Goal: Information Seeking & Learning: Learn about a topic

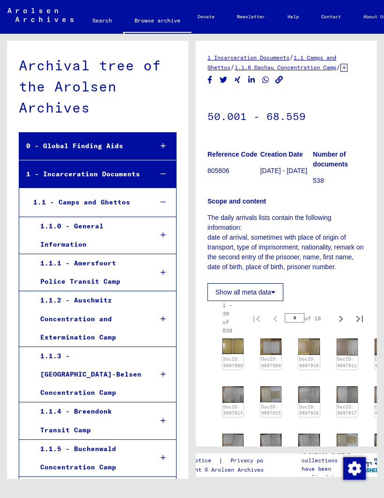
scroll to position [668, 0]
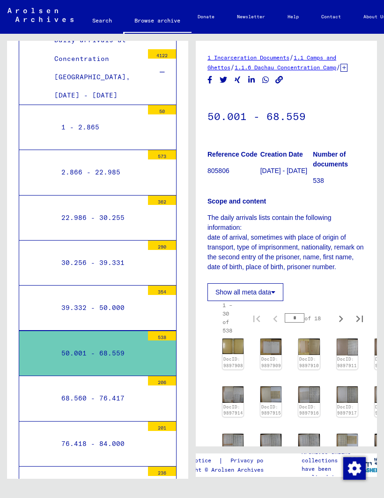
click at [77, 344] on div "50.001 - 68.559" at bounding box center [98, 353] width 89 height 18
click at [343, 355] on img at bounding box center [347, 346] width 22 height 17
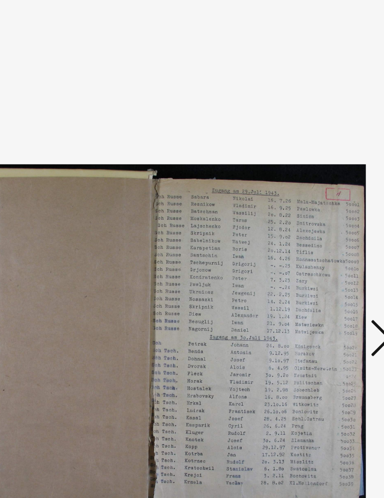
click at [317, 213] on icon at bounding box center [322, 224] width 11 height 22
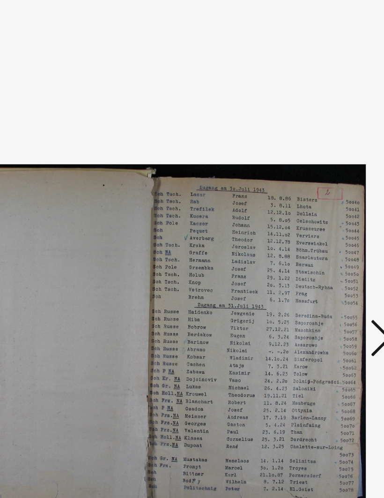
click at [317, 213] on icon at bounding box center [322, 224] width 11 height 22
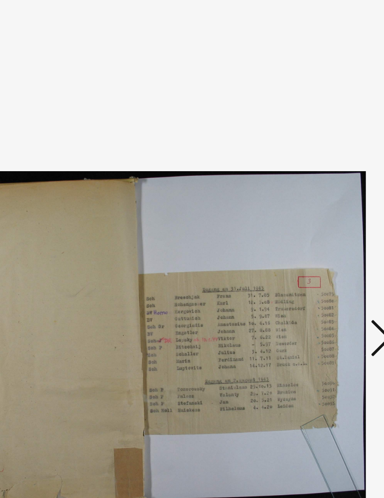
click at [317, 213] on icon at bounding box center [322, 224] width 11 height 22
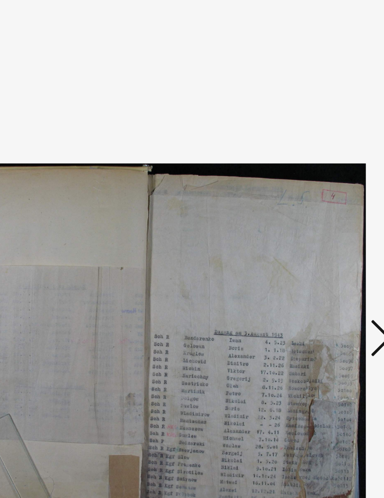
click at [317, 213] on icon at bounding box center [322, 224] width 11 height 22
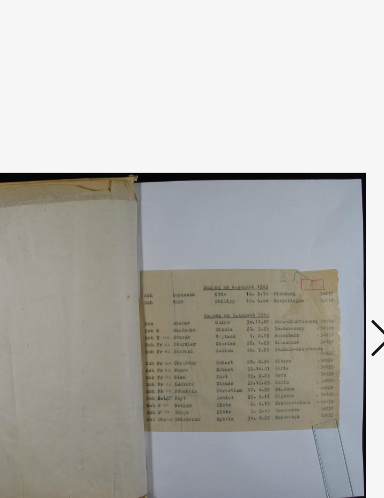
click at [317, 213] on icon at bounding box center [322, 224] width 11 height 22
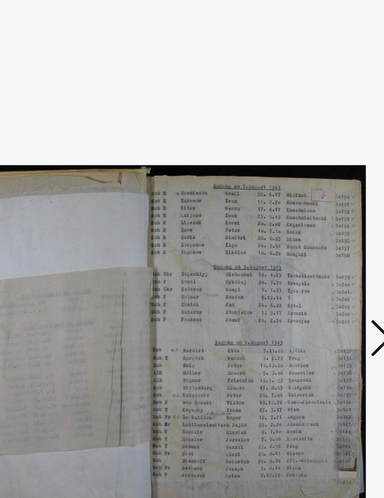
click at [317, 213] on icon at bounding box center [322, 224] width 11 height 22
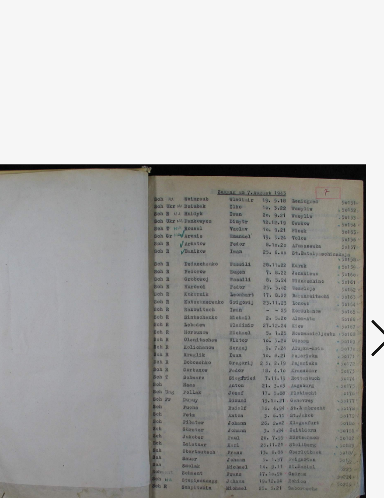
click at [317, 213] on icon at bounding box center [322, 224] width 11 height 22
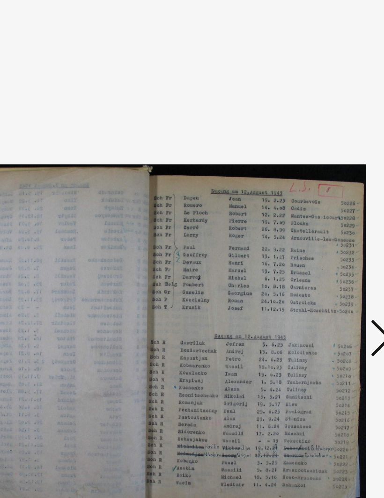
click at [317, 213] on icon at bounding box center [322, 224] width 11 height 22
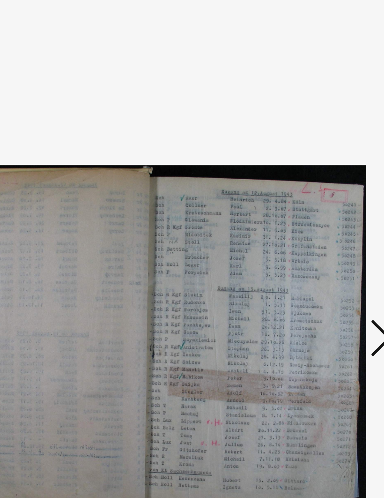
click at [317, 213] on icon at bounding box center [322, 224] width 11 height 22
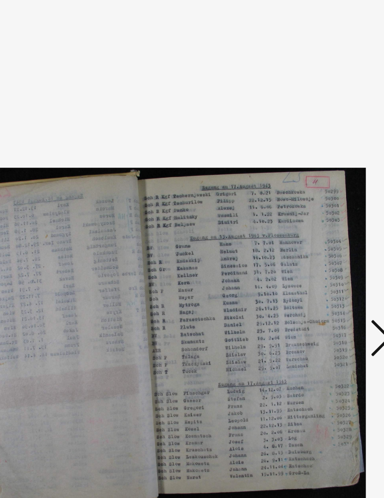
click at [317, 213] on icon at bounding box center [322, 224] width 11 height 22
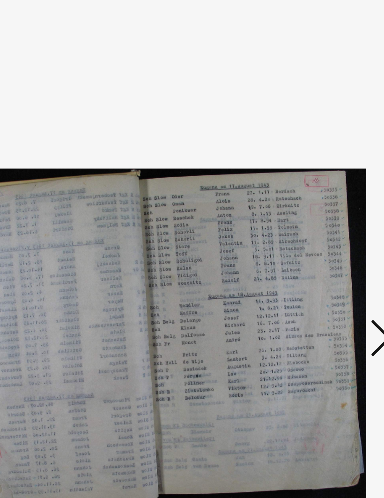
click at [317, 213] on icon at bounding box center [322, 224] width 11 height 22
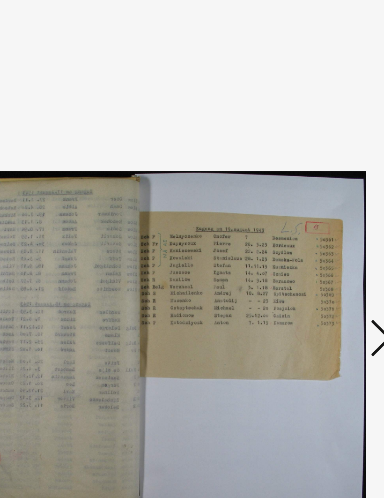
click at [317, 213] on icon at bounding box center [322, 224] width 11 height 22
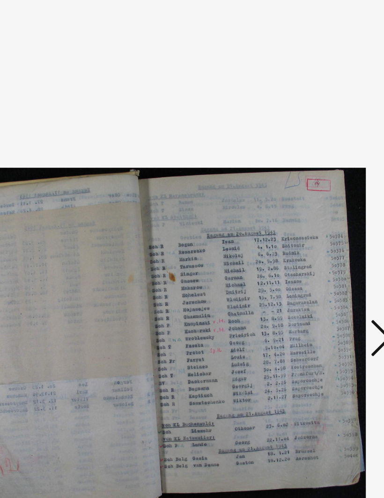
click at [317, 213] on icon at bounding box center [322, 224] width 11 height 22
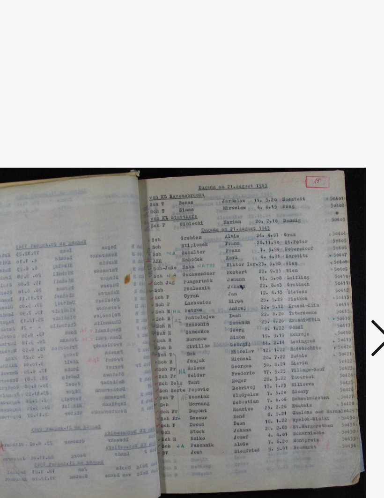
click at [317, 213] on icon at bounding box center [322, 224] width 11 height 22
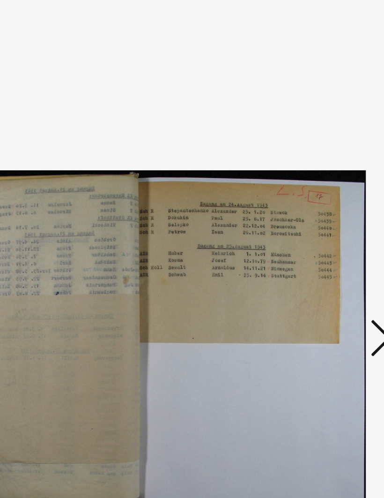
click at [317, 213] on icon at bounding box center [322, 224] width 11 height 22
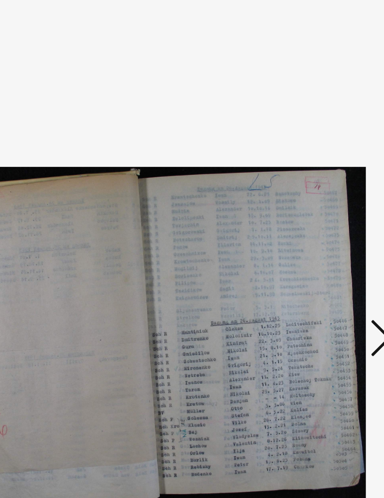
click at [317, 213] on icon at bounding box center [322, 224] width 11 height 22
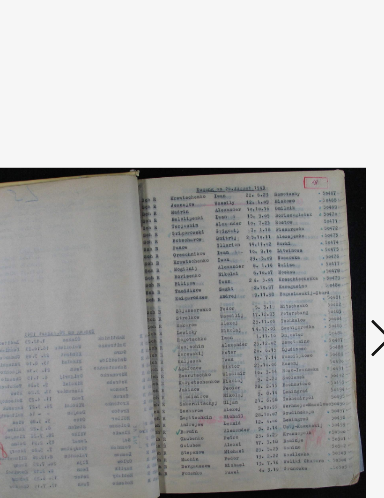
click at [317, 213] on icon at bounding box center [322, 224] width 11 height 22
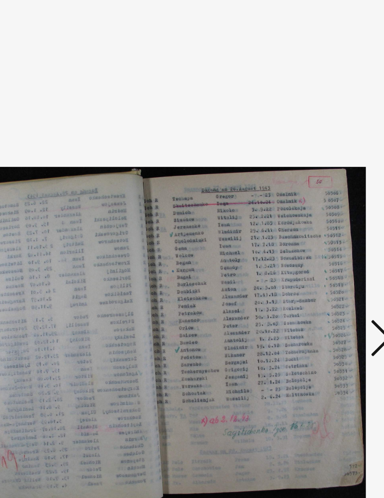
click at [317, 213] on icon at bounding box center [322, 224] width 11 height 22
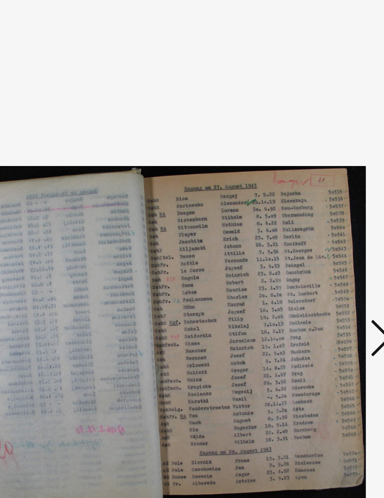
click at [317, 213] on icon at bounding box center [322, 224] width 11 height 22
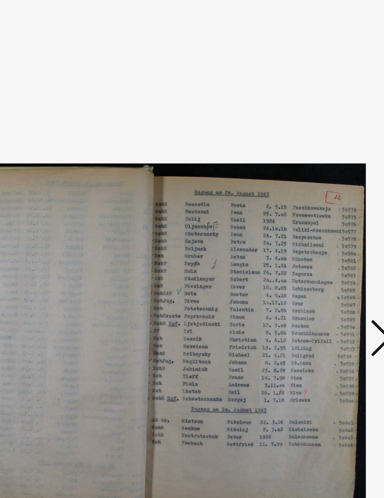
click at [317, 213] on icon at bounding box center [322, 224] width 11 height 22
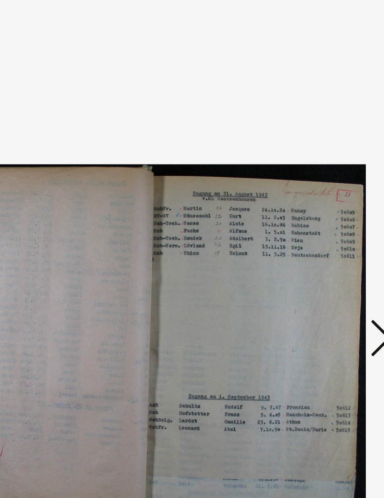
click at [317, 213] on icon at bounding box center [322, 224] width 11 height 22
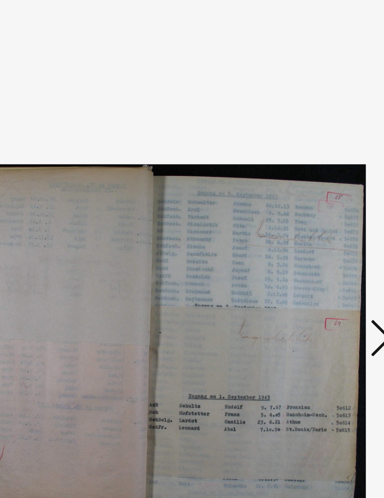
click at [317, 213] on icon at bounding box center [322, 224] width 11 height 22
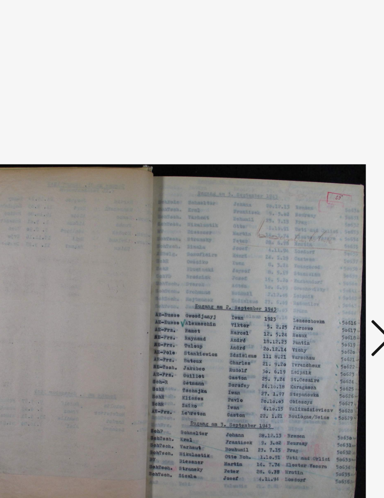
click at [317, 213] on icon at bounding box center [322, 224] width 11 height 22
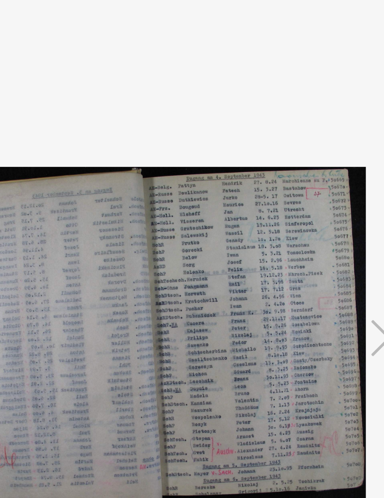
click at [317, 213] on icon at bounding box center [322, 224] width 11 height 22
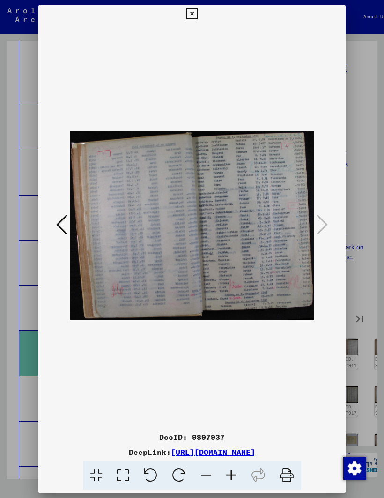
click at [197, 10] on icon at bounding box center [192, 13] width 11 height 11
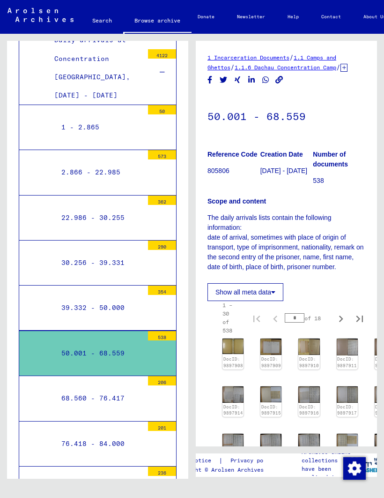
click at [338, 325] on icon "Next page" at bounding box center [341, 318] width 13 height 13
type input "*"
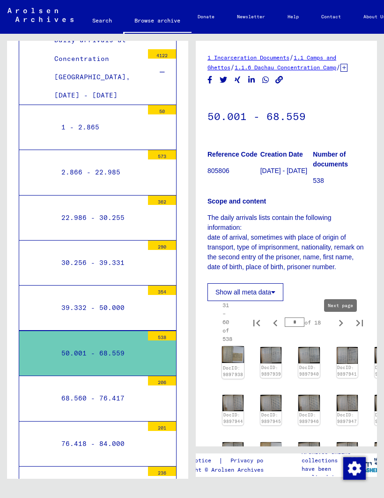
click at [239, 363] on img at bounding box center [233, 354] width 22 height 17
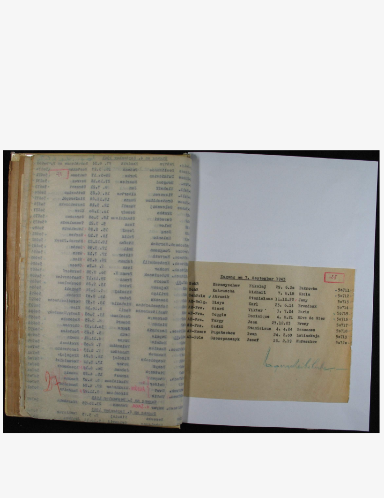
click at [317, 213] on icon at bounding box center [322, 224] width 11 height 22
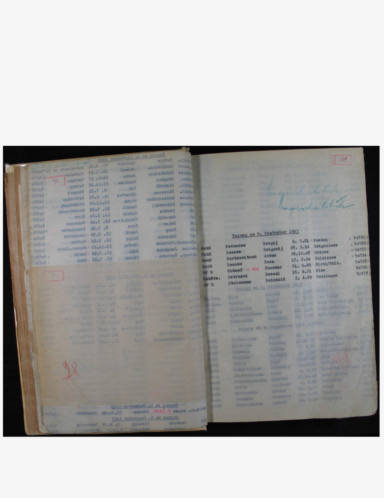
click at [317, 213] on icon at bounding box center [322, 224] width 11 height 22
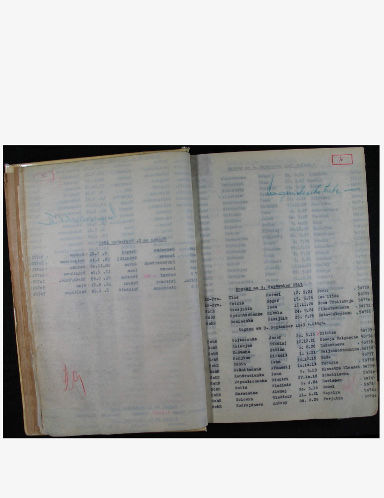
click at [317, 213] on icon at bounding box center [322, 224] width 11 height 22
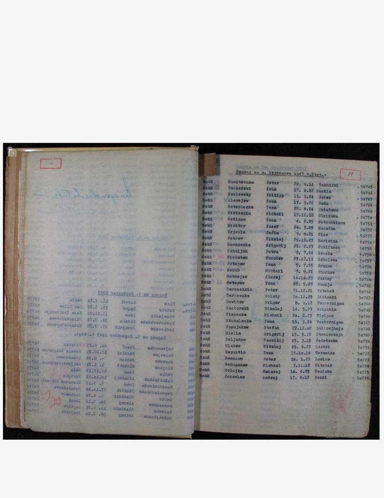
click at [317, 213] on icon at bounding box center [322, 224] width 11 height 22
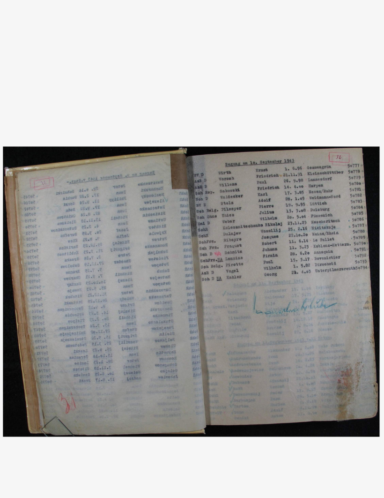
click at [317, 213] on icon at bounding box center [322, 224] width 11 height 22
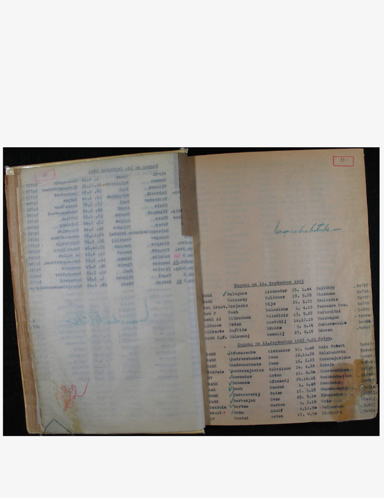
click at [317, 213] on icon at bounding box center [322, 224] width 11 height 22
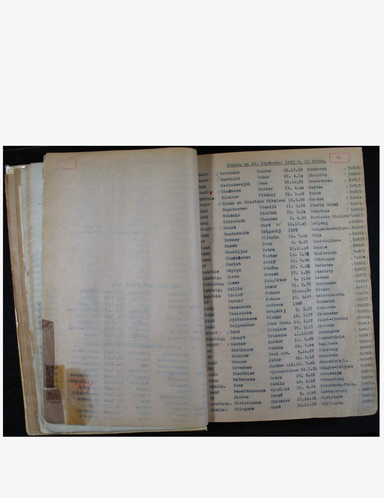
click at [317, 213] on icon at bounding box center [322, 224] width 11 height 22
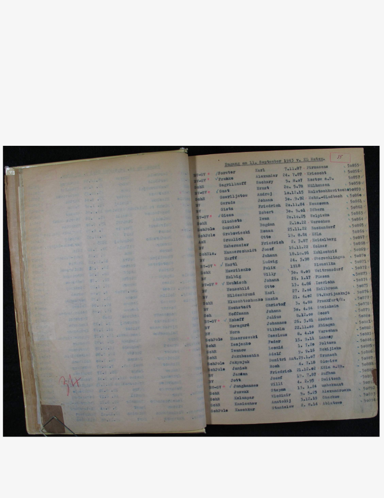
click at [317, 213] on icon at bounding box center [322, 224] width 11 height 22
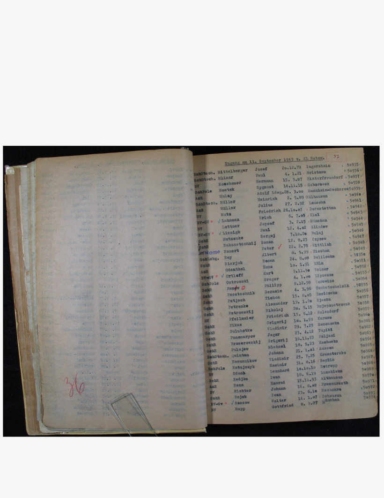
click at [317, 213] on icon at bounding box center [322, 224] width 11 height 22
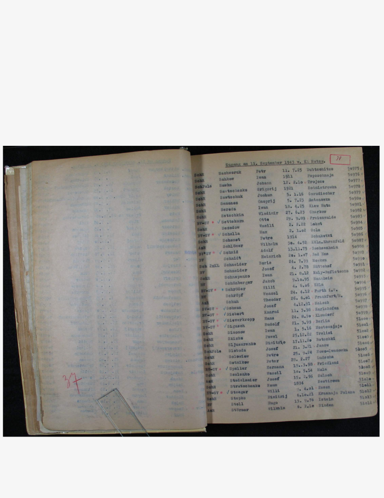
click at [317, 213] on icon at bounding box center [322, 224] width 11 height 22
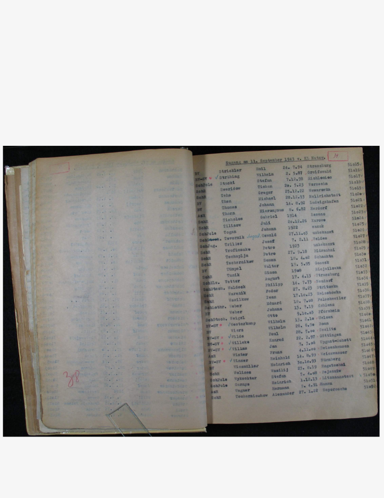
click at [317, 213] on icon at bounding box center [322, 224] width 11 height 22
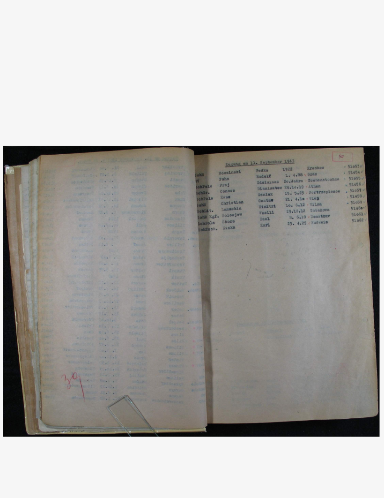
click at [317, 213] on icon at bounding box center [322, 224] width 11 height 22
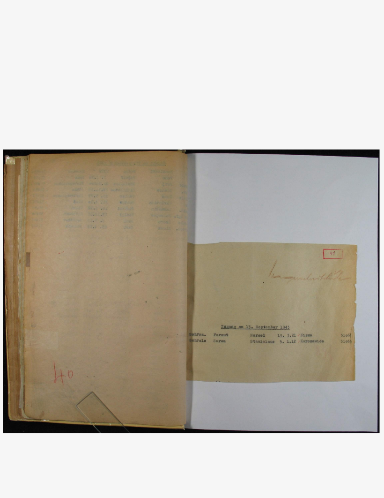
click at [317, 213] on icon at bounding box center [322, 224] width 11 height 22
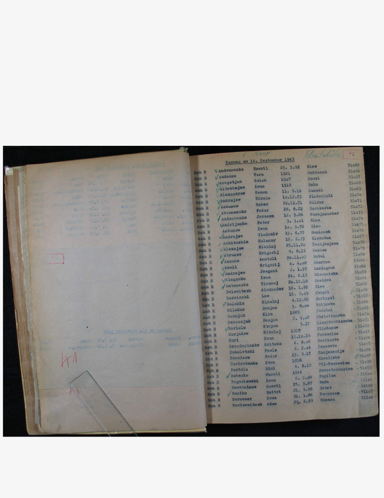
click at [317, 213] on icon at bounding box center [322, 224] width 11 height 22
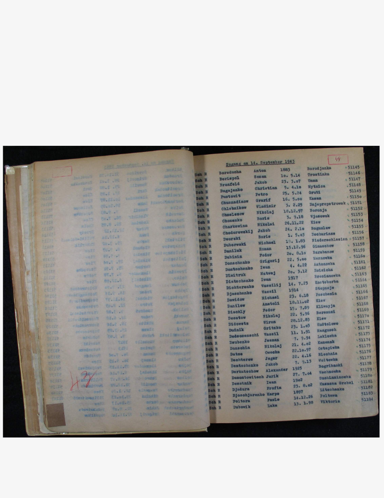
click at [317, 213] on icon at bounding box center [322, 224] width 11 height 22
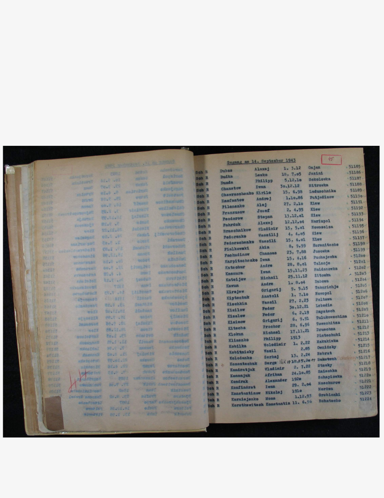
click at [317, 213] on icon at bounding box center [322, 224] width 11 height 22
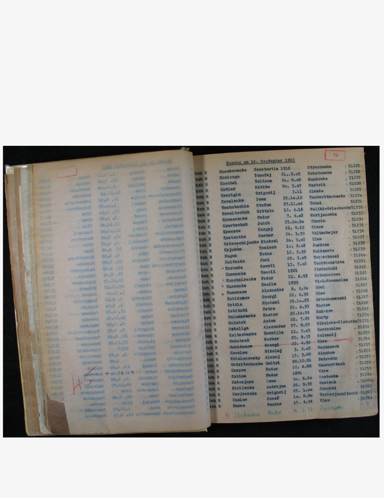
click at [317, 213] on icon at bounding box center [322, 224] width 11 height 22
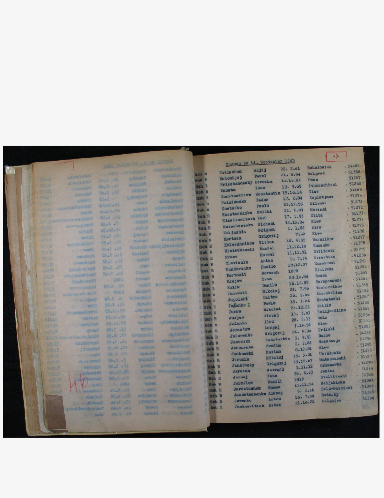
click at [317, 213] on icon at bounding box center [322, 224] width 11 height 22
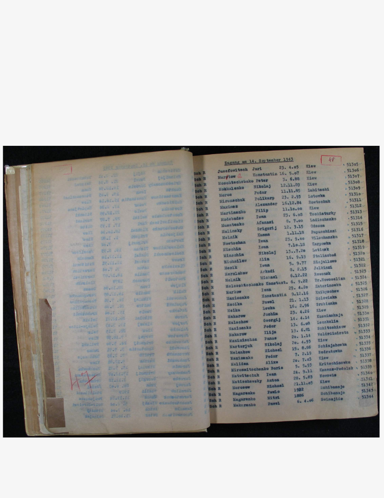
click at [317, 213] on icon at bounding box center [322, 224] width 11 height 22
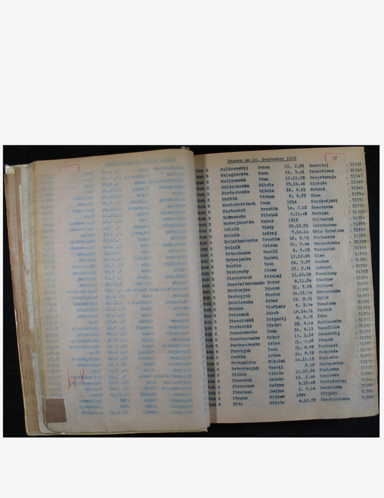
click at [317, 213] on icon at bounding box center [322, 224] width 11 height 22
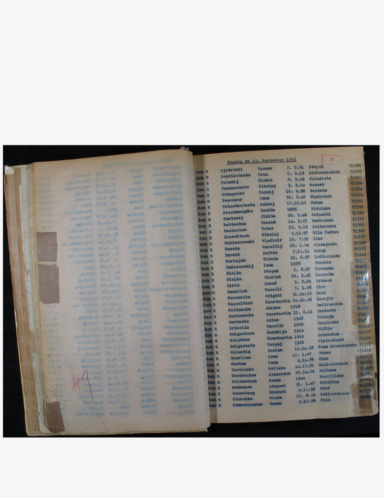
click at [317, 213] on icon at bounding box center [322, 224] width 11 height 22
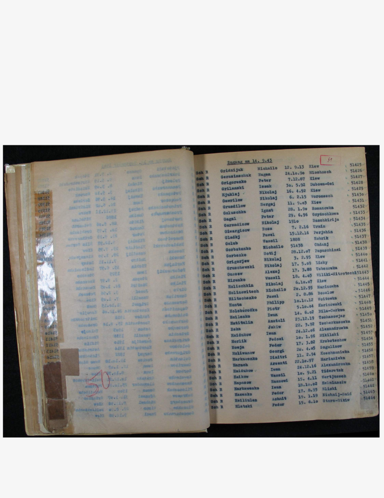
click at [317, 213] on icon at bounding box center [322, 224] width 11 height 22
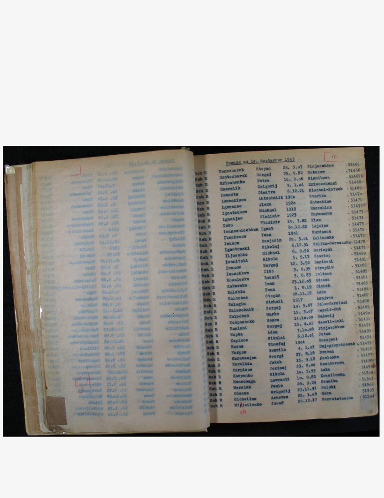
click at [317, 213] on icon at bounding box center [322, 224] width 11 height 22
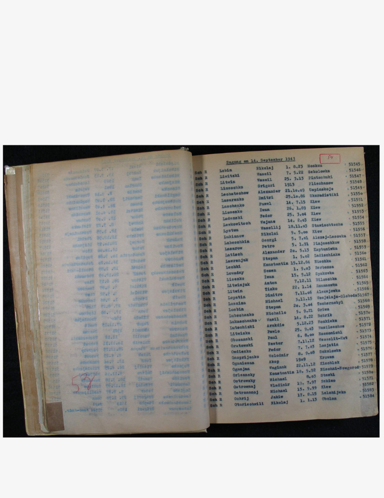
click at [314, 212] on button at bounding box center [322, 225] width 17 height 27
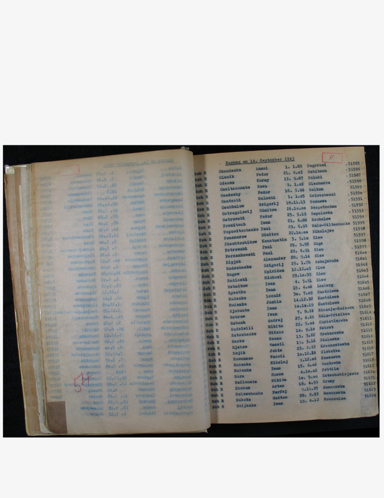
click at [317, 213] on icon at bounding box center [322, 224] width 11 height 22
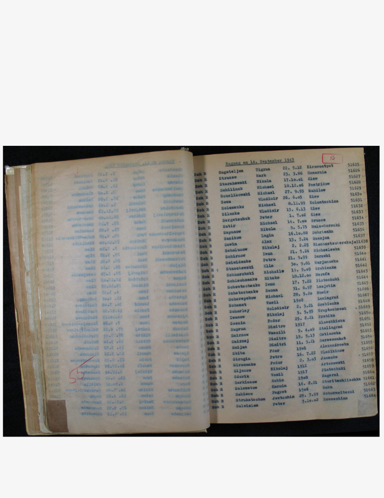
click at [317, 213] on icon at bounding box center [322, 224] width 11 height 22
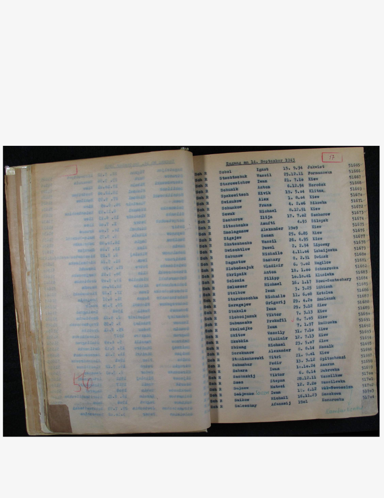
click at [317, 213] on icon at bounding box center [322, 224] width 11 height 22
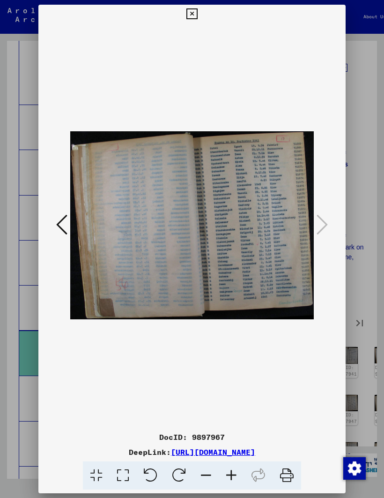
click at [197, 13] on icon at bounding box center [192, 13] width 11 height 11
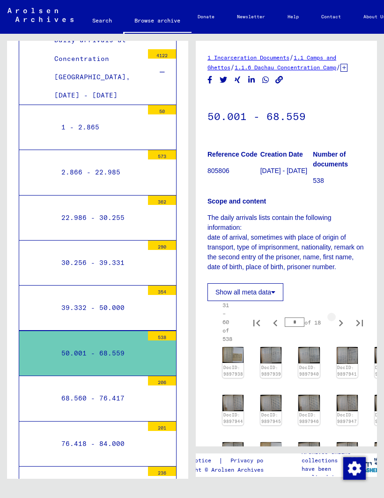
click at [343, 329] on icon "Next page" at bounding box center [341, 322] width 13 height 13
type input "*"
click at [235, 364] on img at bounding box center [233, 354] width 22 height 17
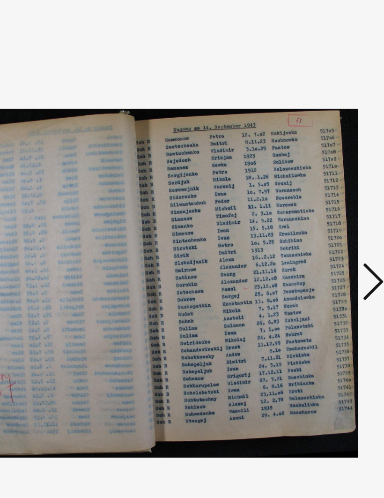
click at [317, 213] on icon at bounding box center [322, 224] width 11 height 22
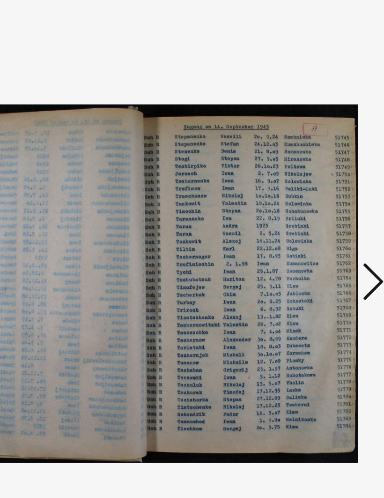
click at [317, 213] on icon at bounding box center [322, 224] width 11 height 22
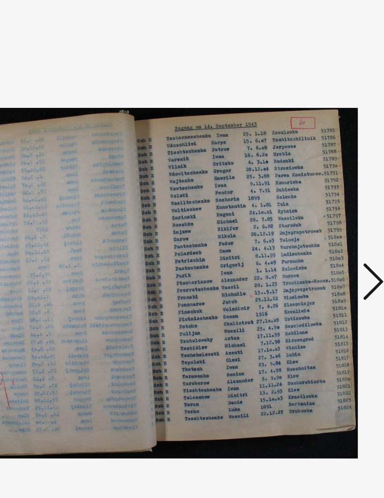
click at [317, 213] on icon at bounding box center [322, 224] width 11 height 22
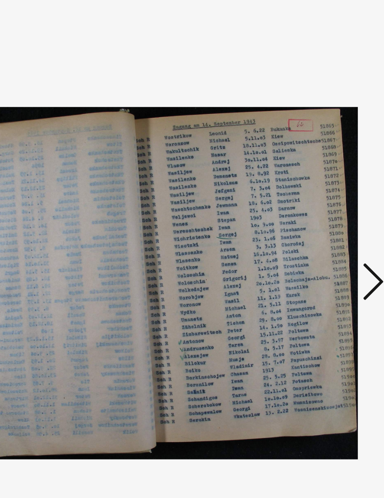
click at [317, 213] on icon at bounding box center [322, 224] width 11 height 22
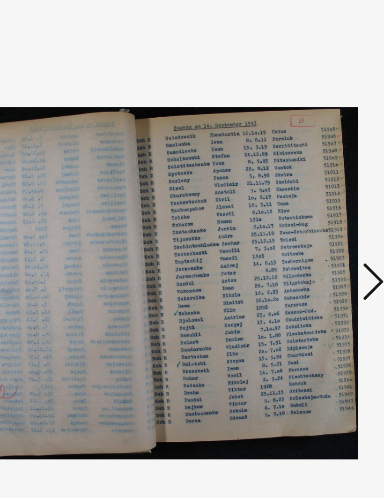
click at [317, 213] on icon at bounding box center [322, 224] width 11 height 22
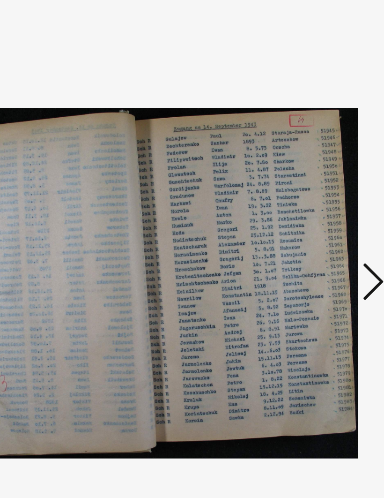
click at [317, 213] on icon at bounding box center [322, 224] width 11 height 22
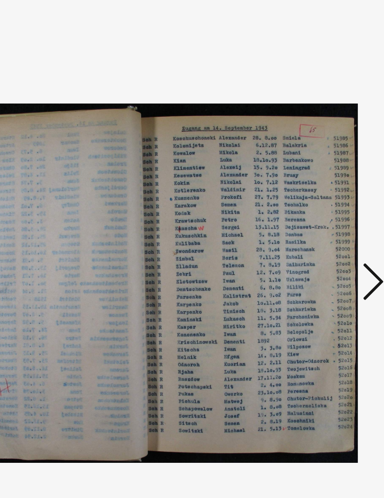
click at [317, 213] on icon at bounding box center [322, 224] width 11 height 22
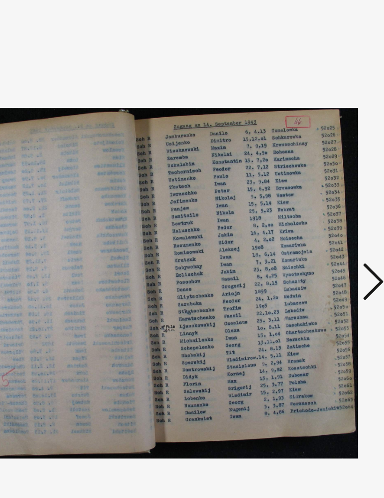
click at [317, 213] on icon at bounding box center [322, 224] width 11 height 22
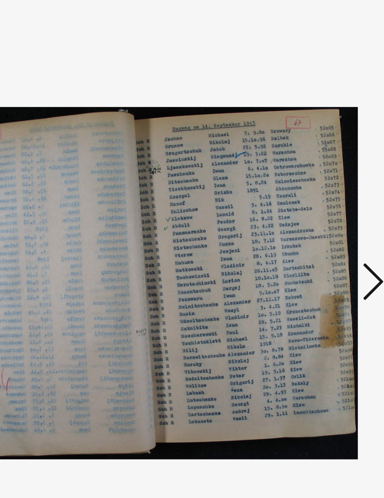
click at [317, 213] on icon at bounding box center [322, 224] width 11 height 22
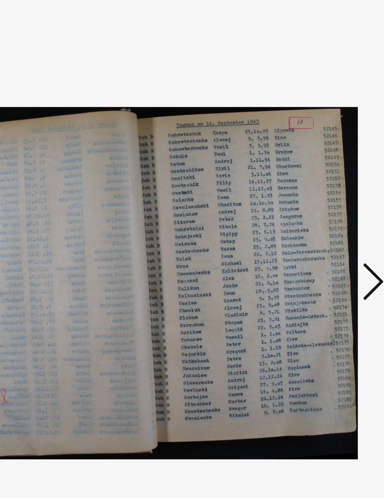
click at [317, 213] on icon at bounding box center [322, 224] width 11 height 22
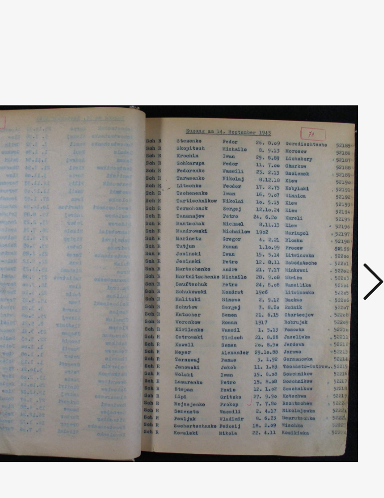
click at [317, 213] on icon at bounding box center [322, 224] width 11 height 22
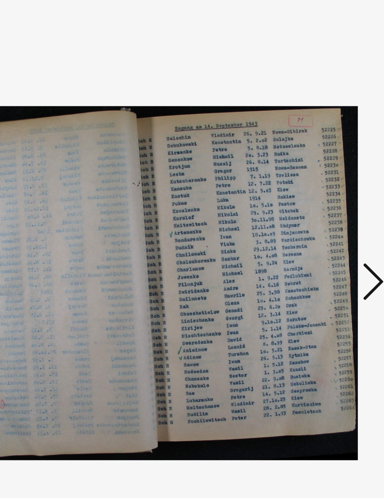
click at [317, 213] on icon at bounding box center [322, 224] width 11 height 22
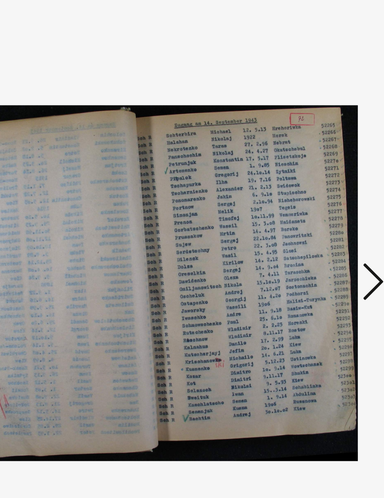
click at [317, 213] on icon at bounding box center [322, 224] width 11 height 22
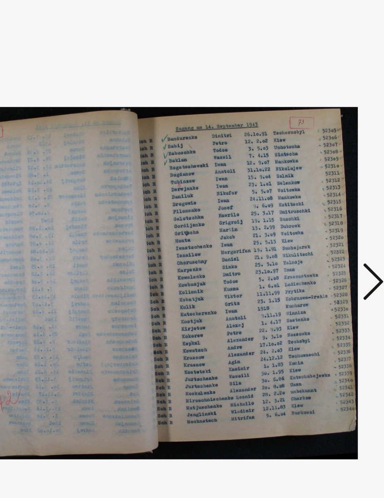
click at [317, 213] on icon at bounding box center [322, 224] width 11 height 22
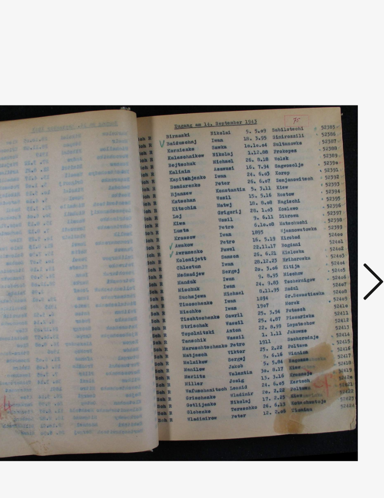
click at [317, 213] on icon at bounding box center [322, 224] width 11 height 22
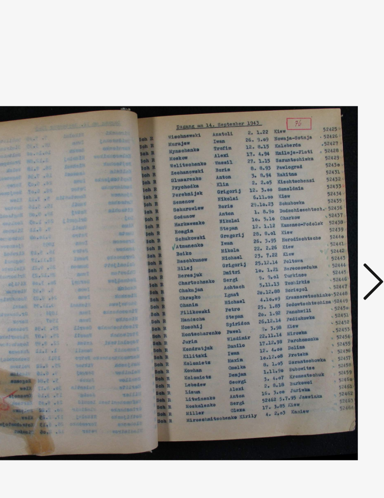
click at [317, 213] on icon at bounding box center [322, 224] width 11 height 22
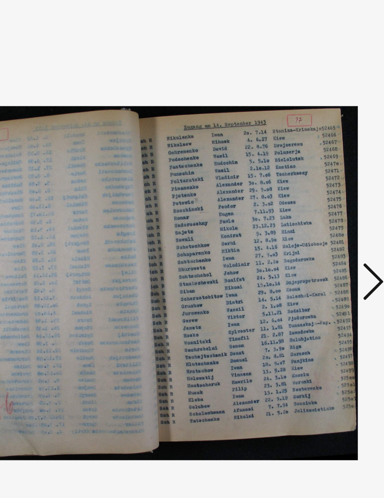
click at [317, 213] on icon at bounding box center [322, 224] width 11 height 22
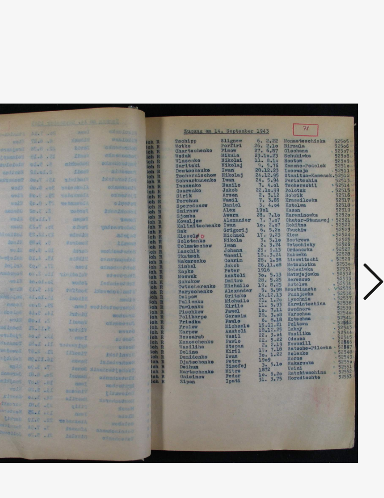
click at [317, 213] on icon at bounding box center [322, 224] width 11 height 22
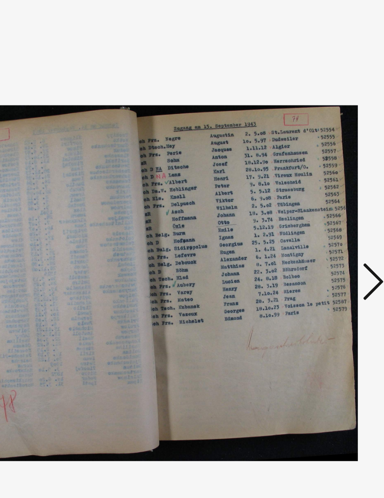
click at [317, 213] on icon at bounding box center [322, 224] width 11 height 22
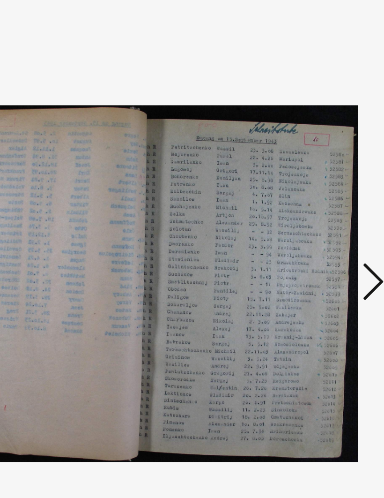
click at [317, 213] on icon at bounding box center [322, 224] width 11 height 22
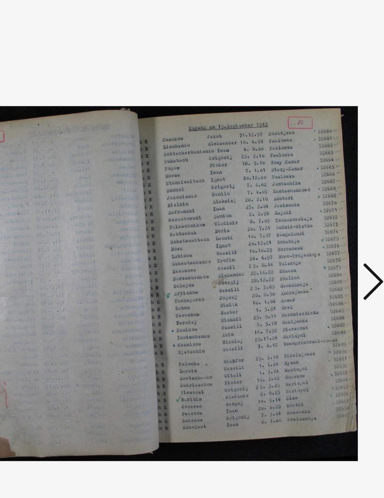
click at [317, 213] on icon at bounding box center [322, 224] width 11 height 22
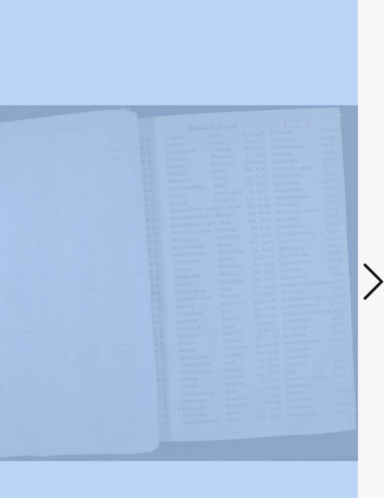
click at [317, 213] on icon at bounding box center [322, 224] width 11 height 22
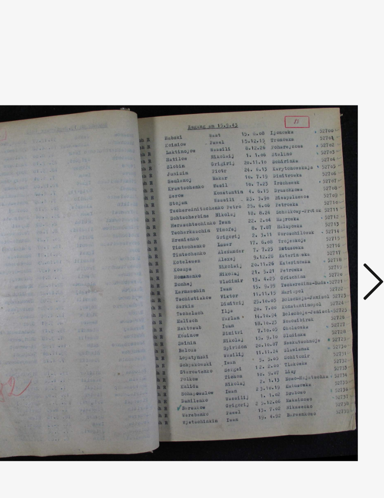
click at [317, 213] on icon at bounding box center [322, 224] width 11 height 22
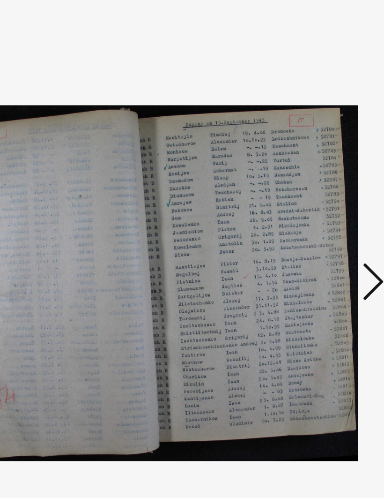
click at [317, 213] on icon at bounding box center [322, 224] width 11 height 22
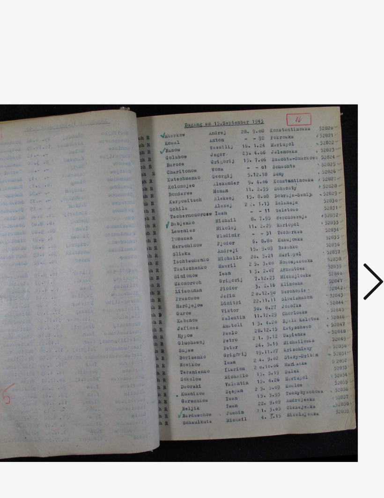
click at [317, 213] on icon at bounding box center [322, 224] width 11 height 22
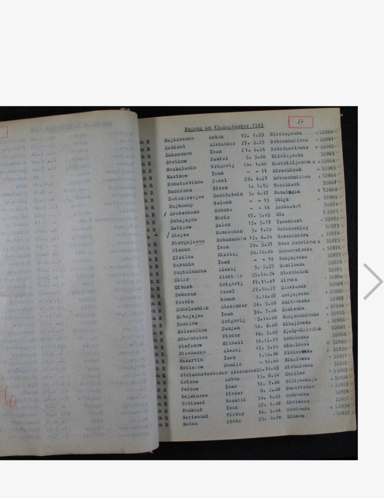
click at [317, 213] on icon at bounding box center [322, 224] width 11 height 22
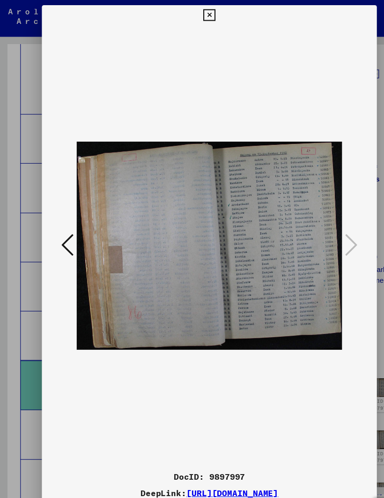
click at [197, 10] on icon at bounding box center [192, 13] width 11 height 11
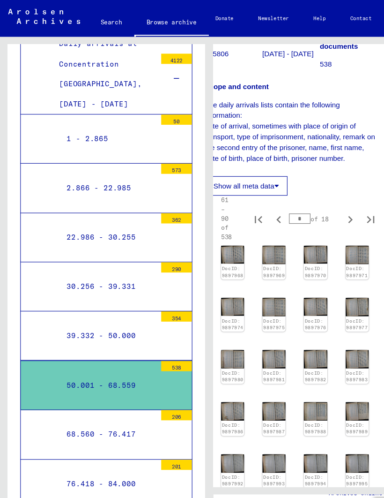
scroll to position [121, 19]
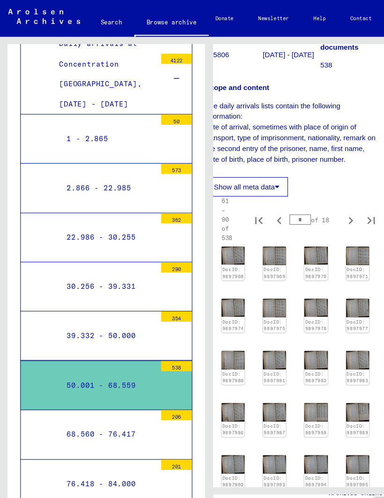
click at [324, 209] on icon "Next page" at bounding box center [321, 201] width 13 height 13
type input "*"
click at [217, 243] on img at bounding box center [214, 233] width 22 height 17
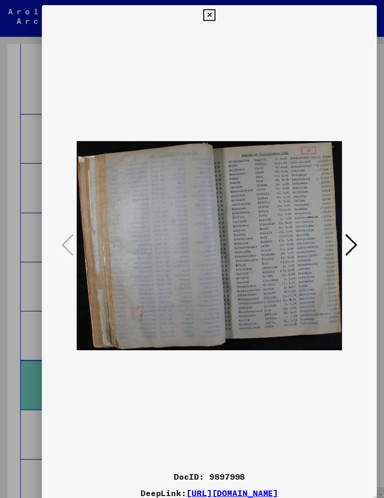
click at [317, 218] on icon at bounding box center [322, 224] width 11 height 22
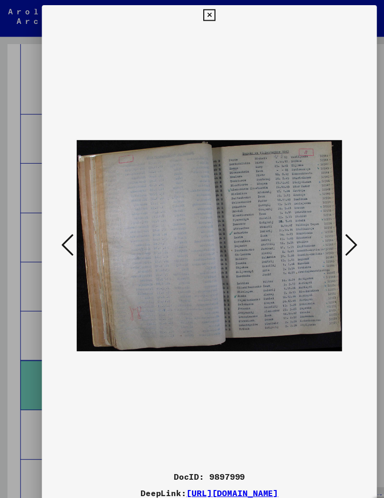
click at [314, 220] on button at bounding box center [322, 225] width 17 height 27
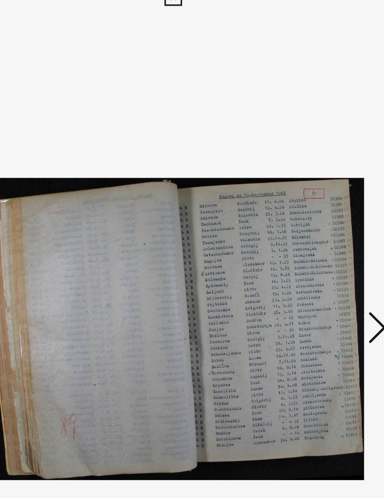
click at [317, 213] on icon at bounding box center [322, 224] width 11 height 22
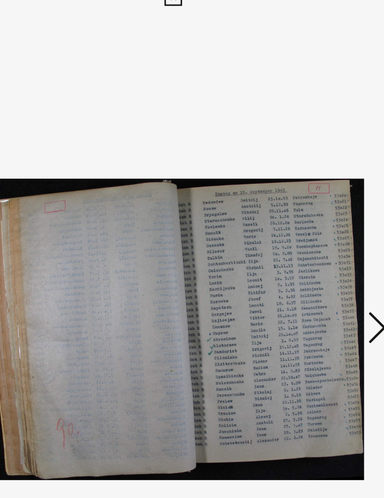
click at [317, 213] on icon at bounding box center [322, 224] width 11 height 22
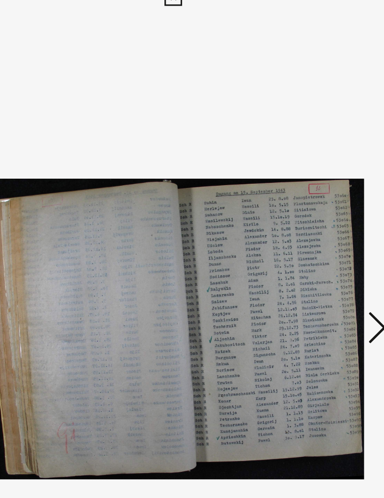
click at [317, 213] on icon at bounding box center [322, 224] width 11 height 22
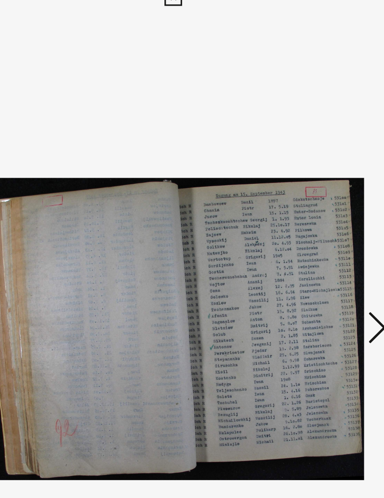
click at [317, 213] on icon at bounding box center [322, 224] width 11 height 22
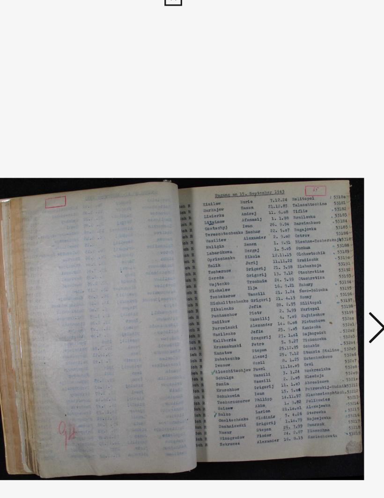
click at [317, 213] on icon at bounding box center [322, 224] width 11 height 22
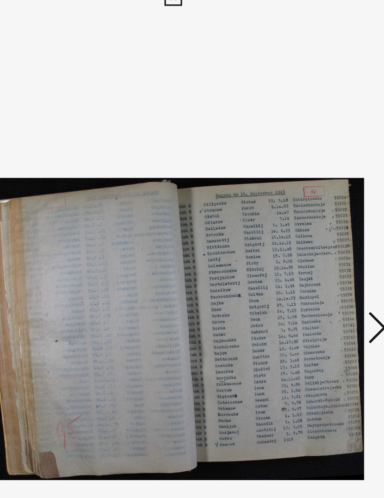
click at [317, 213] on icon at bounding box center [322, 224] width 11 height 22
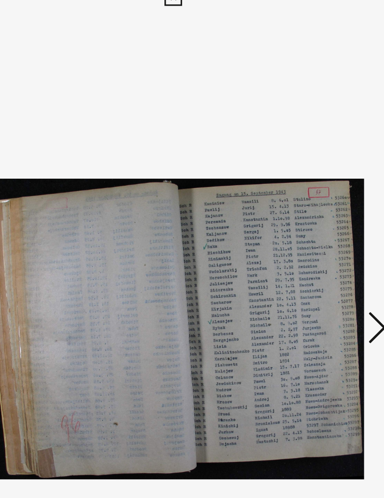
click at [317, 213] on icon at bounding box center [322, 224] width 11 height 22
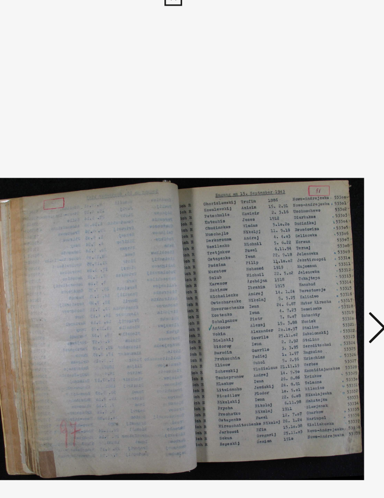
click at [317, 213] on icon at bounding box center [322, 224] width 11 height 22
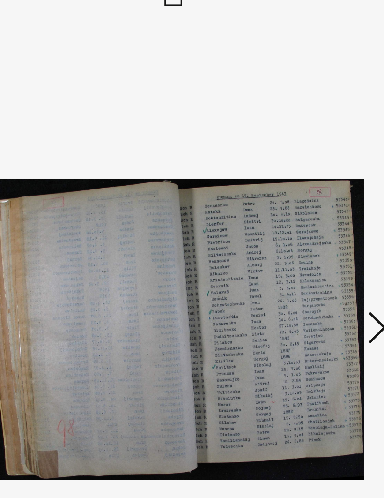
click at [317, 213] on icon at bounding box center [322, 224] width 11 height 22
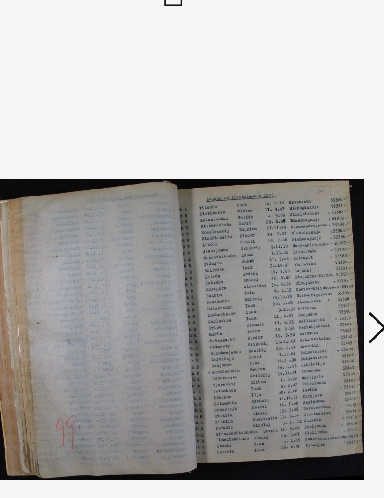
click at [317, 213] on icon at bounding box center [322, 224] width 11 height 22
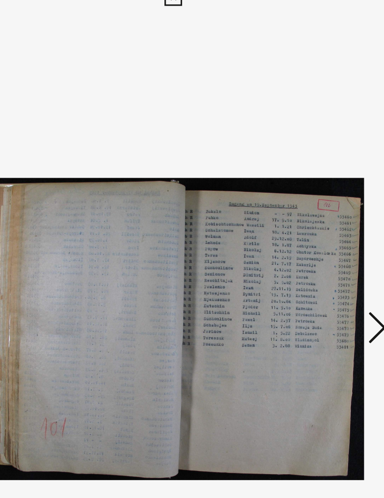
click at [317, 213] on icon at bounding box center [322, 224] width 11 height 22
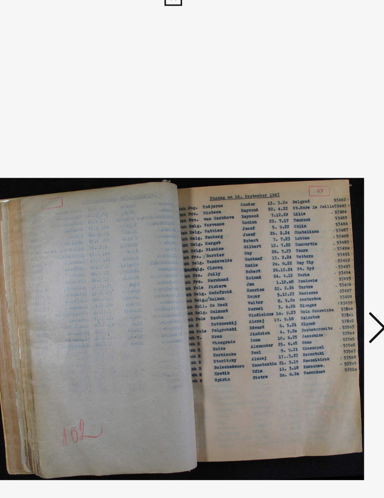
click at [317, 213] on icon at bounding box center [322, 224] width 11 height 22
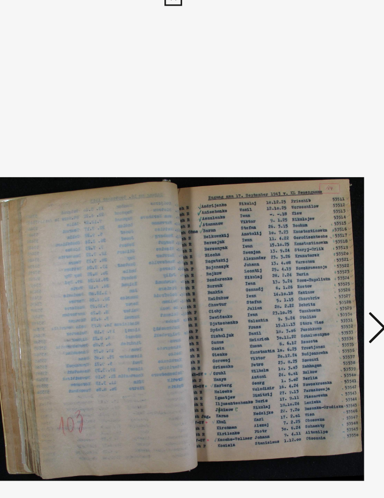
click at [317, 213] on icon at bounding box center [322, 224] width 11 height 22
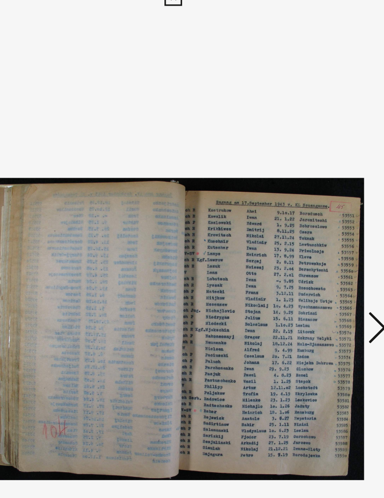
click at [317, 213] on icon at bounding box center [322, 224] width 11 height 22
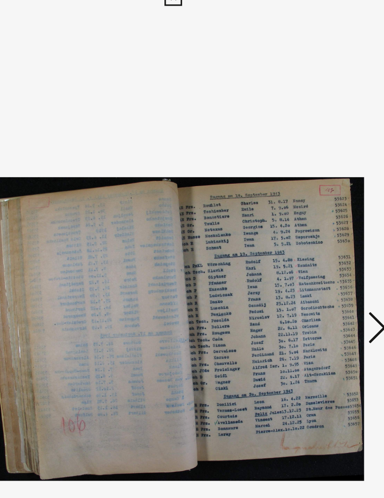
click at [317, 213] on icon at bounding box center [322, 224] width 11 height 22
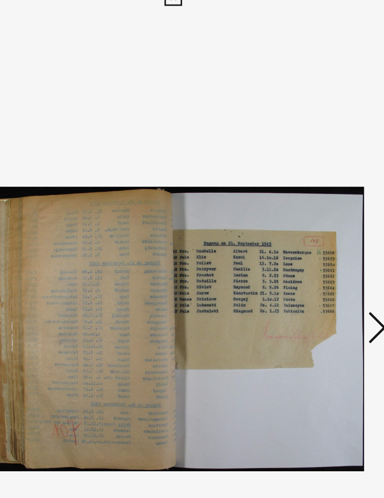
click at [317, 213] on icon at bounding box center [322, 224] width 11 height 22
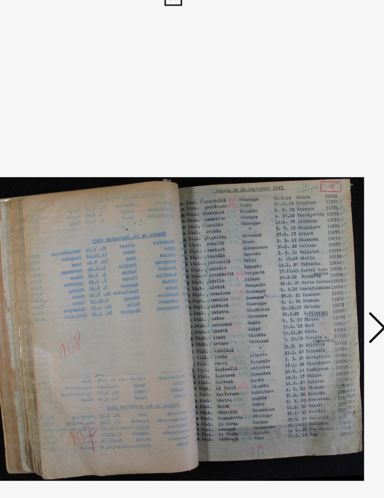
click at [317, 213] on icon at bounding box center [322, 224] width 11 height 22
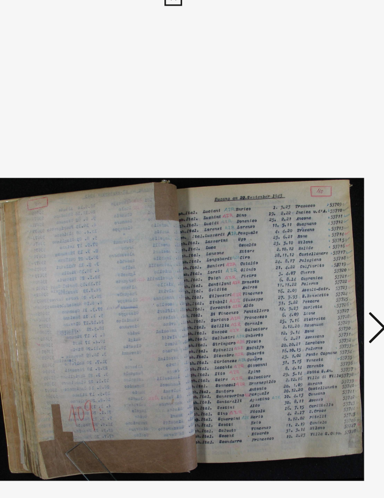
click at [317, 213] on icon at bounding box center [322, 224] width 11 height 22
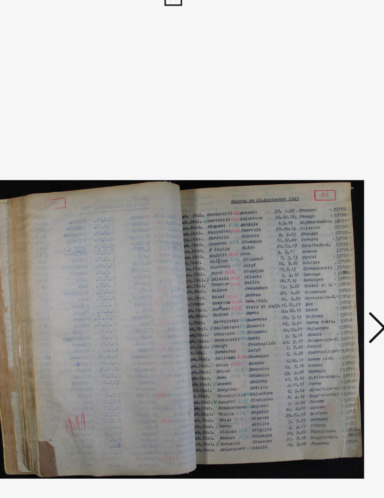
click at [317, 213] on icon at bounding box center [322, 224] width 11 height 22
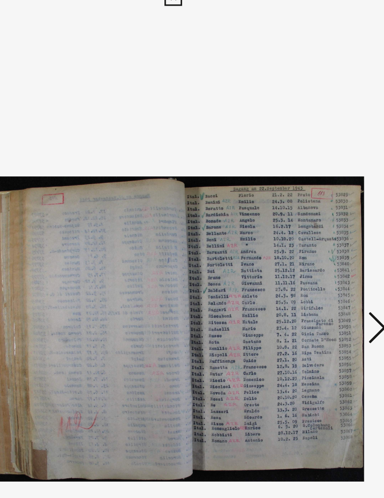
click at [317, 213] on icon at bounding box center [322, 224] width 11 height 22
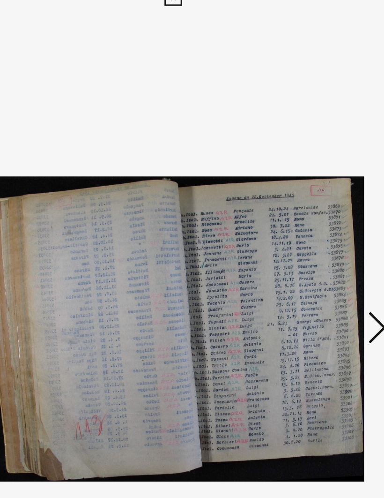
click at [317, 213] on icon at bounding box center [322, 224] width 11 height 22
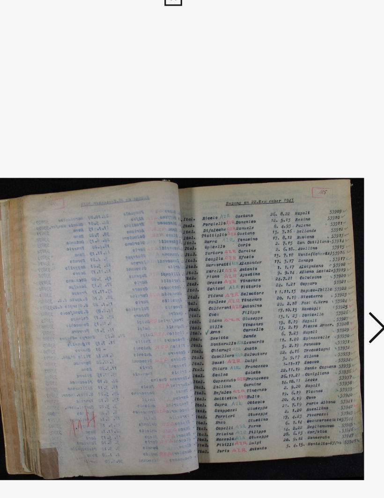
click at [317, 213] on icon at bounding box center [322, 224] width 11 height 22
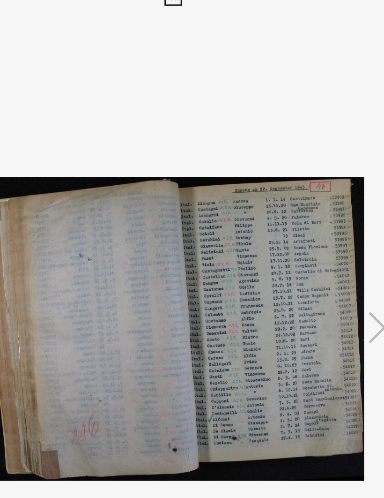
click at [317, 213] on icon at bounding box center [322, 224] width 11 height 22
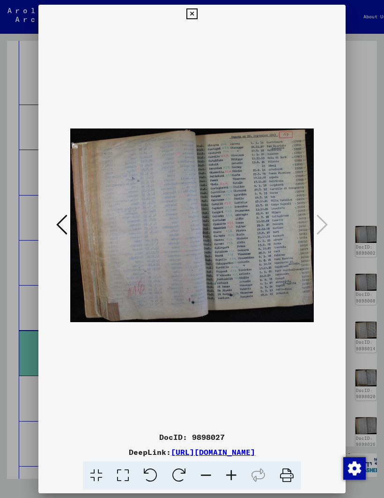
click at [197, 10] on icon at bounding box center [192, 13] width 11 height 11
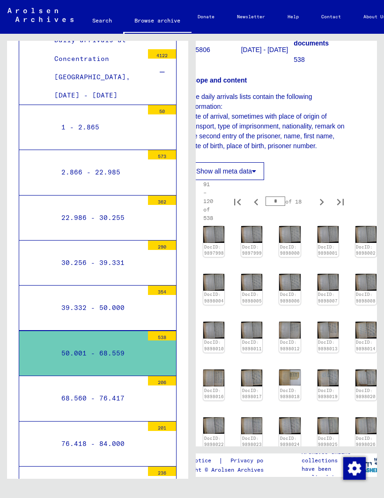
click at [327, 209] on icon "Next page" at bounding box center [321, 201] width 13 height 13
type input "*"
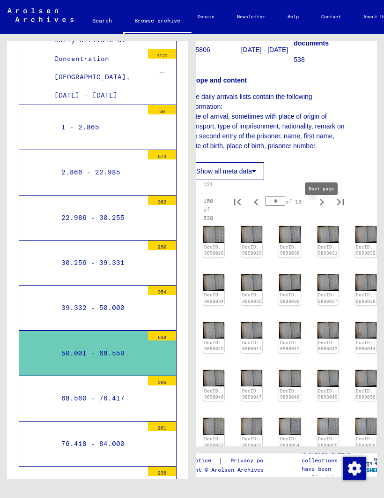
click at [324, 209] on icon "Next page" at bounding box center [321, 201] width 13 height 13
type input "*"
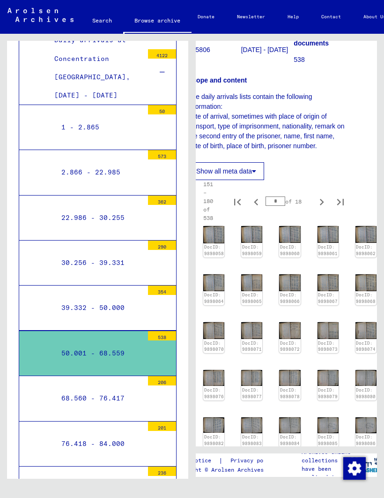
click at [328, 209] on icon "Next page" at bounding box center [321, 201] width 13 height 13
type input "*"
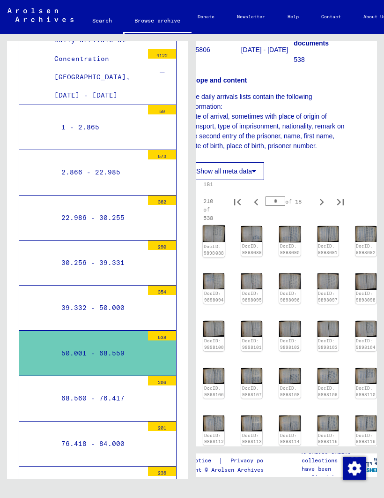
click at [217, 247] on link "DocID: 9898088" at bounding box center [214, 249] width 21 height 12
click at [257, 209] on icon "Previous page" at bounding box center [256, 201] width 13 height 13
type input "*"
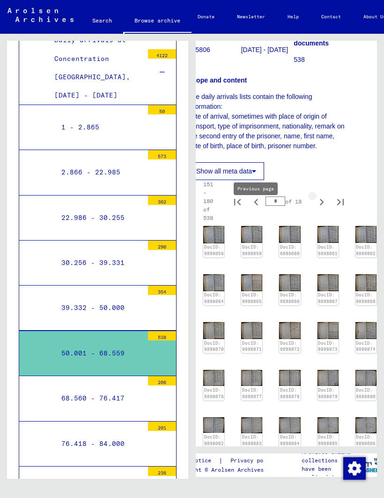
click at [325, 209] on icon "Next page" at bounding box center [321, 201] width 13 height 13
type input "*"
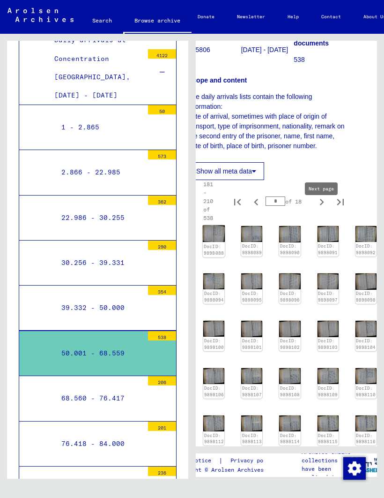
click at [219, 242] on img at bounding box center [214, 233] width 22 height 16
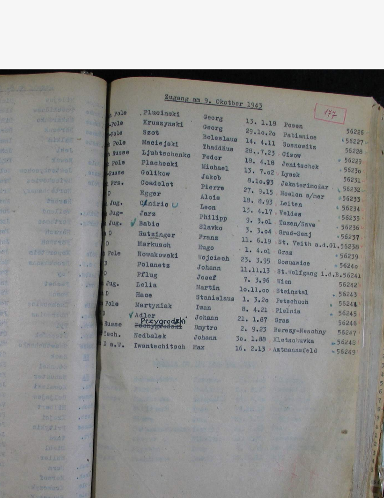
click at [317, 213] on icon at bounding box center [322, 224] width 11 height 22
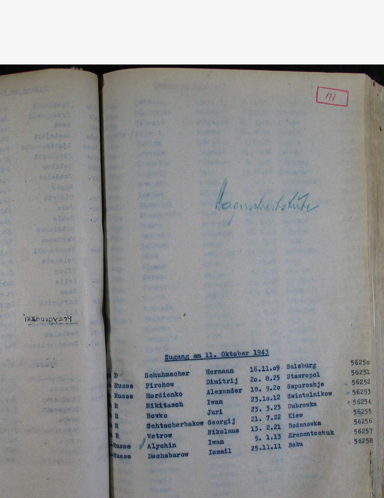
click at [317, 213] on icon at bounding box center [322, 224] width 11 height 22
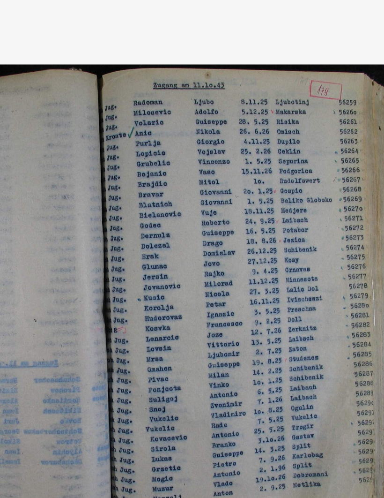
click at [317, 213] on icon at bounding box center [322, 224] width 11 height 22
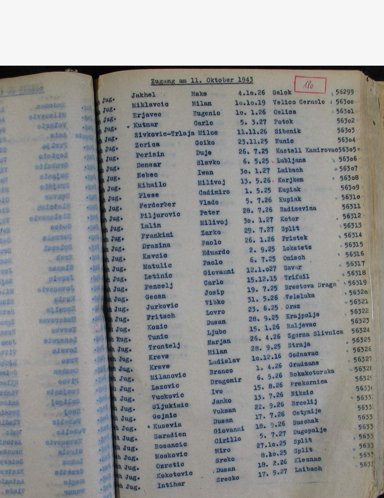
click at [317, 213] on icon at bounding box center [322, 224] width 11 height 22
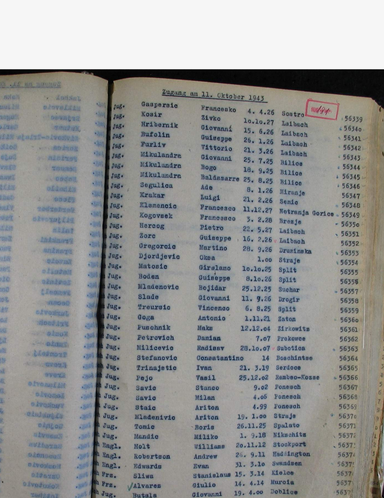
click at [317, 213] on icon at bounding box center [322, 224] width 11 height 22
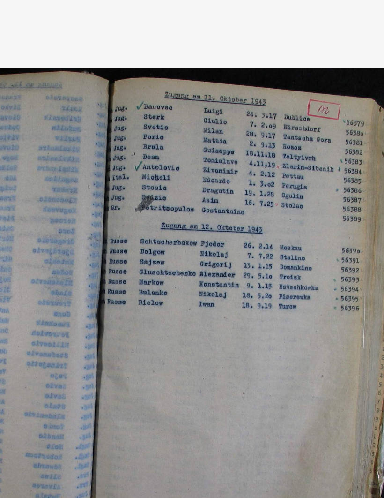
click at [314, 212] on button at bounding box center [322, 225] width 17 height 27
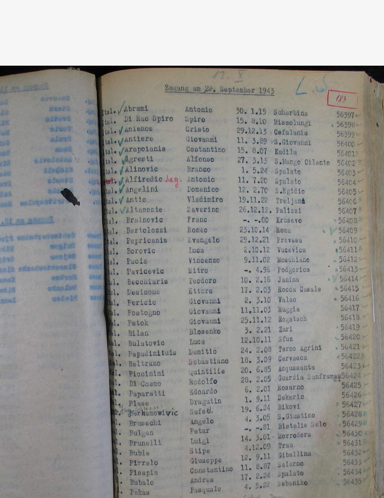
click at [317, 213] on icon at bounding box center [322, 224] width 11 height 22
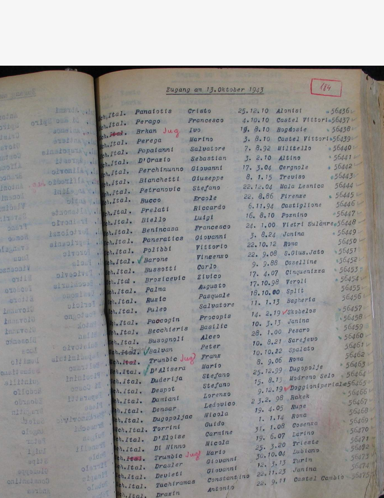
click at [317, 213] on icon at bounding box center [322, 224] width 11 height 22
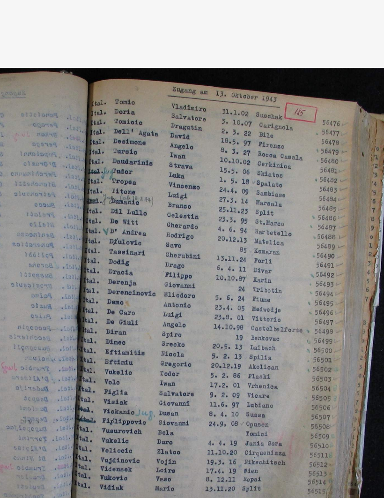
click at [317, 213] on icon at bounding box center [322, 224] width 11 height 22
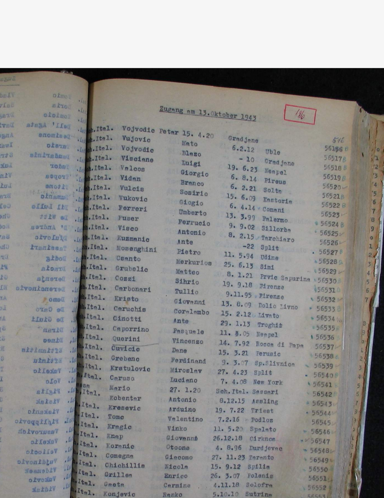
click at [317, 213] on icon at bounding box center [322, 224] width 11 height 22
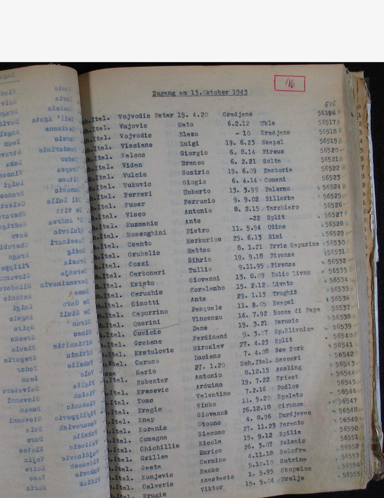
click at [317, 213] on icon at bounding box center [322, 224] width 11 height 22
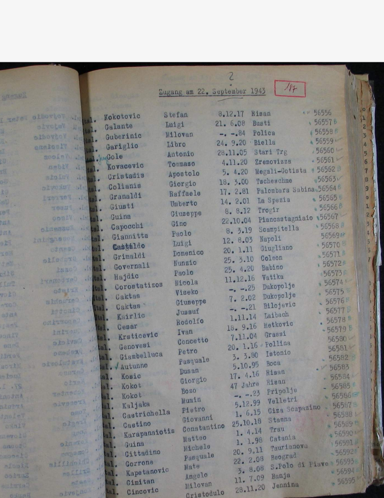
click at [317, 213] on icon at bounding box center [322, 224] width 11 height 22
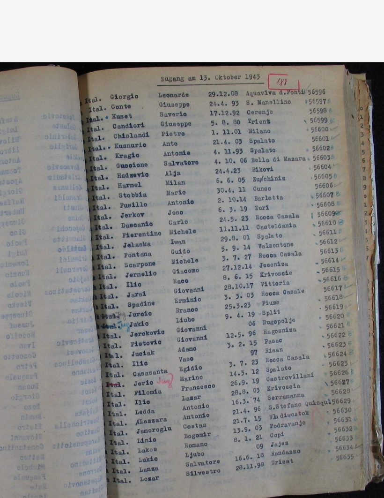
click at [317, 213] on icon at bounding box center [322, 224] width 11 height 22
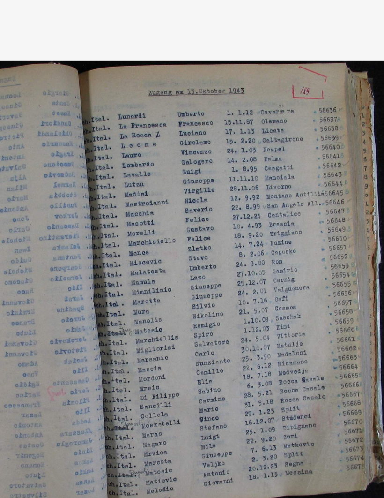
click at [317, 213] on icon at bounding box center [322, 224] width 11 height 22
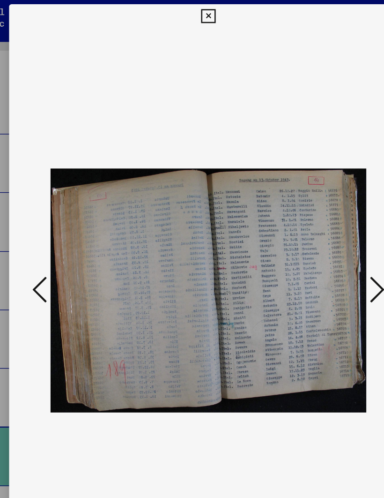
click at [317, 221] on icon at bounding box center [322, 224] width 11 height 22
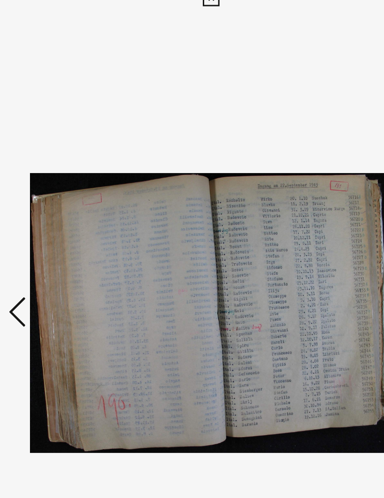
click at [53, 212] on button at bounding box center [61, 225] width 17 height 27
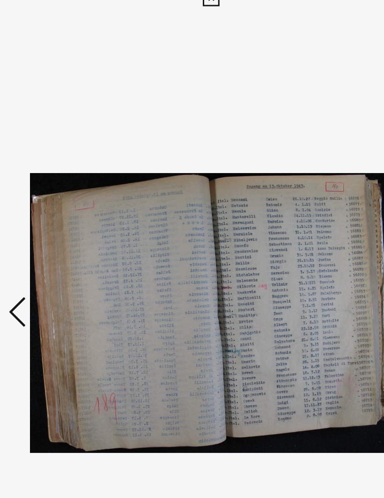
click at [56, 213] on icon at bounding box center [61, 224] width 11 height 22
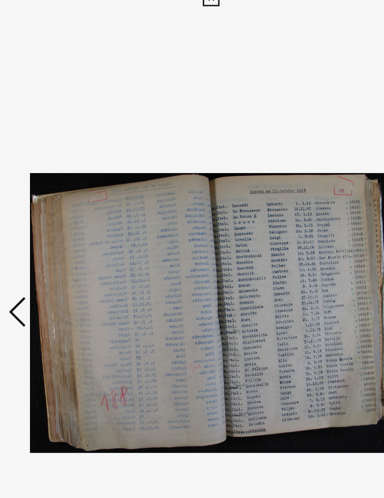
click at [56, 213] on icon at bounding box center [61, 224] width 11 height 22
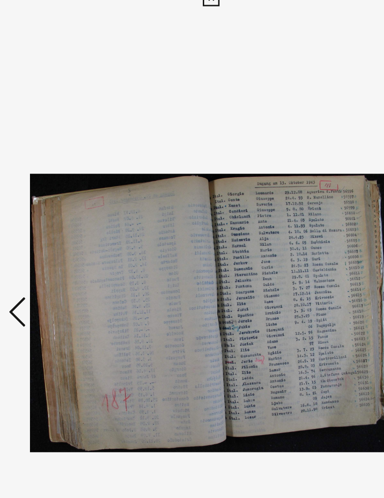
click at [56, 213] on icon at bounding box center [61, 224] width 11 height 22
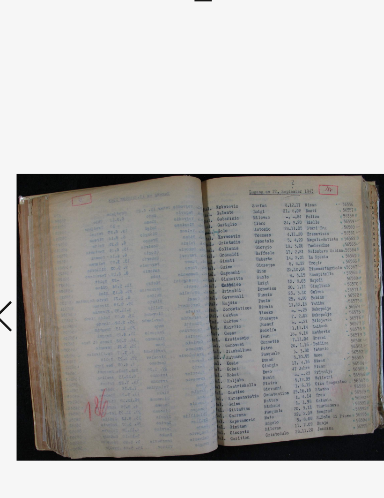
click at [56, 213] on icon at bounding box center [61, 224] width 11 height 22
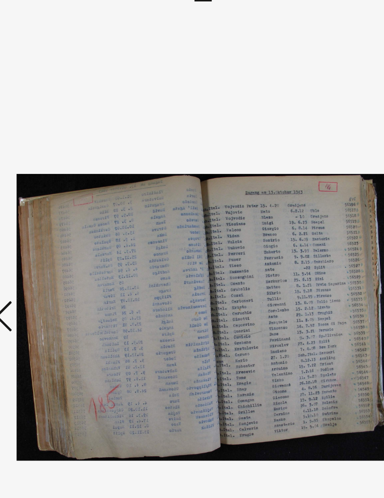
click at [56, 213] on icon at bounding box center [61, 224] width 11 height 22
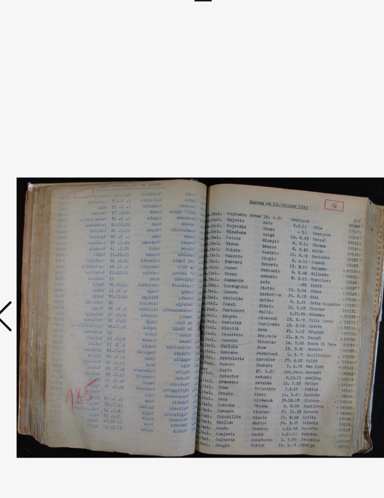
click at [56, 213] on icon at bounding box center [61, 224] width 11 height 22
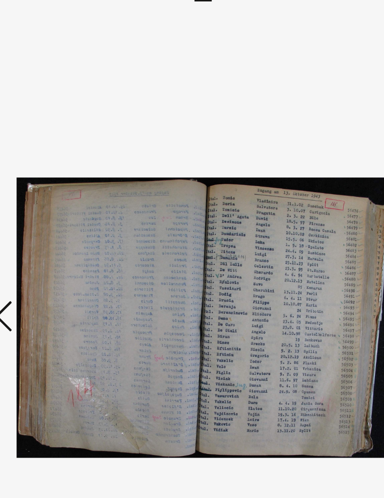
click at [56, 213] on icon at bounding box center [61, 224] width 11 height 22
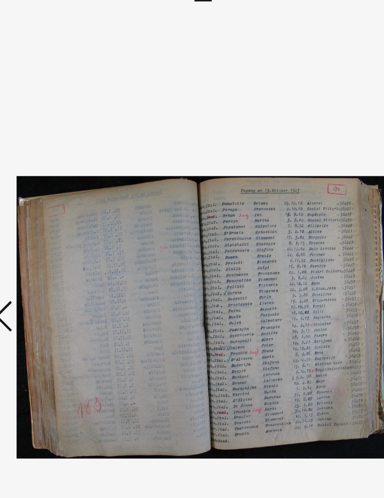
click at [56, 213] on icon at bounding box center [61, 224] width 11 height 22
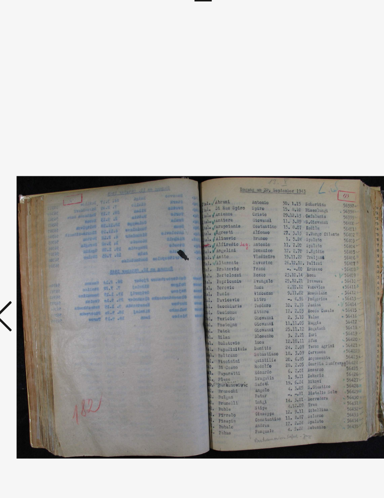
click at [56, 213] on icon at bounding box center [61, 224] width 11 height 22
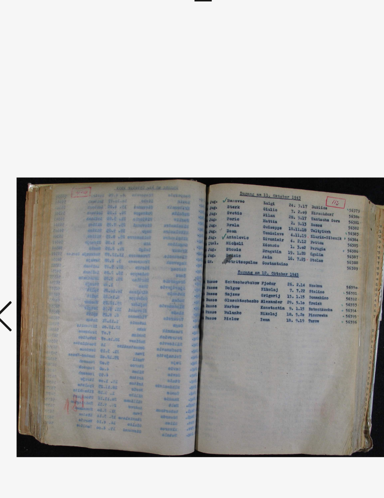
click at [317, 213] on icon at bounding box center [322, 224] width 11 height 22
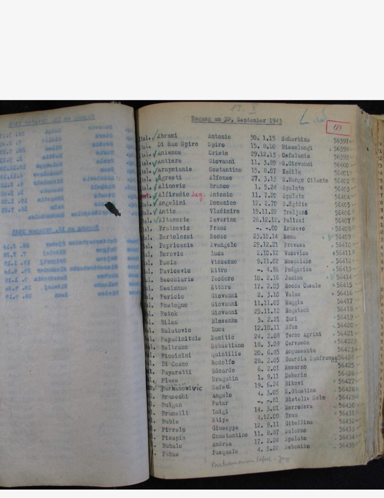
click at [317, 213] on icon at bounding box center [322, 224] width 11 height 22
